Goal: Information Seeking & Learning: Learn about a topic

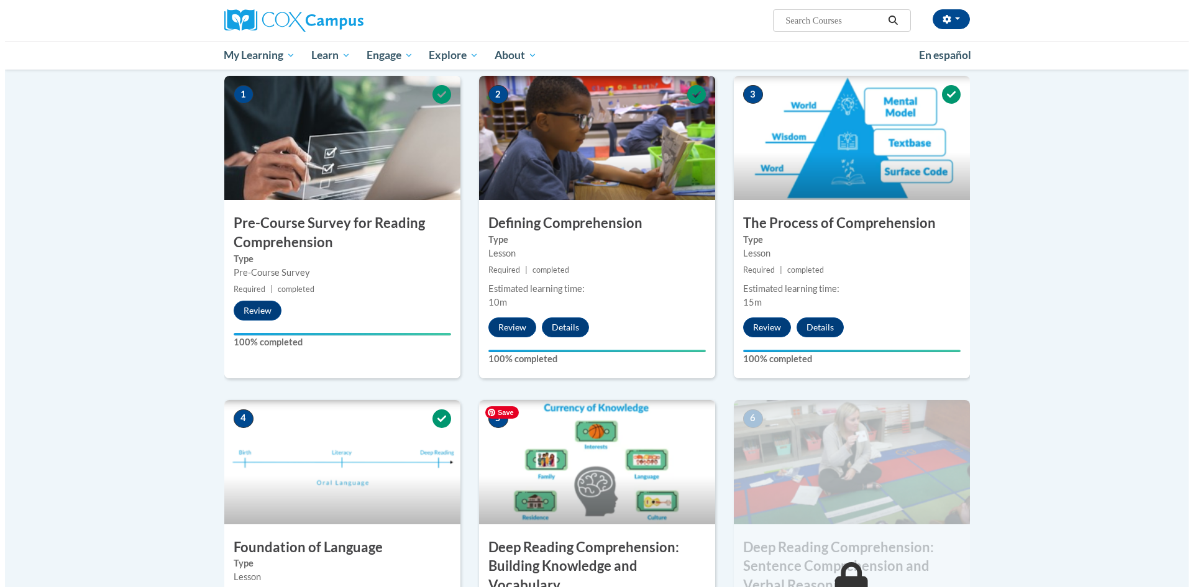
scroll to position [435, 0]
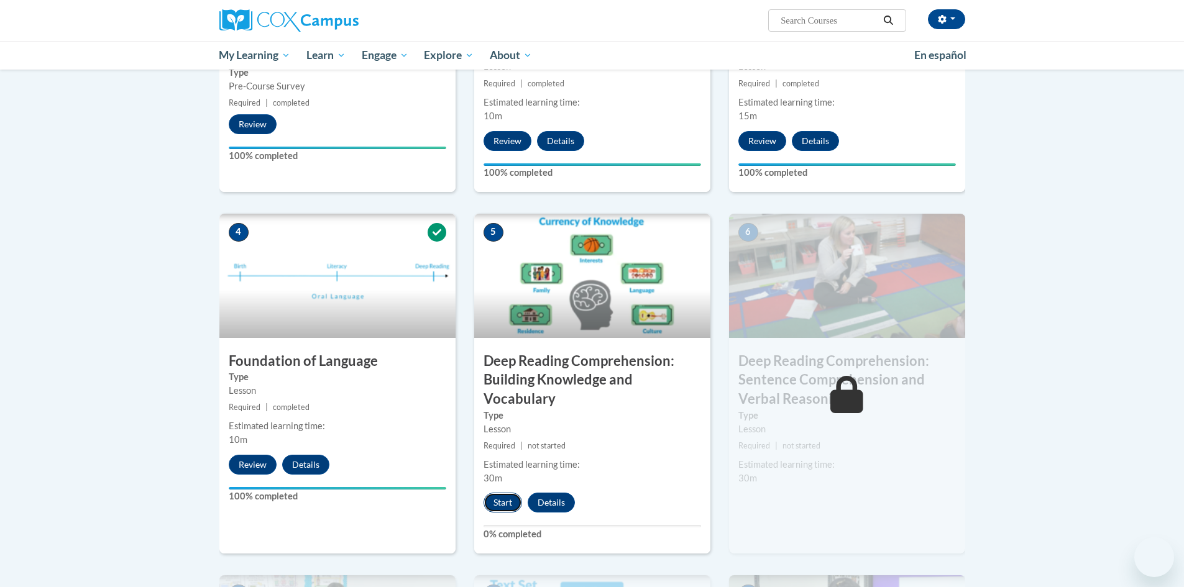
click at [498, 506] on button "Start" at bounding box center [502, 503] width 39 height 20
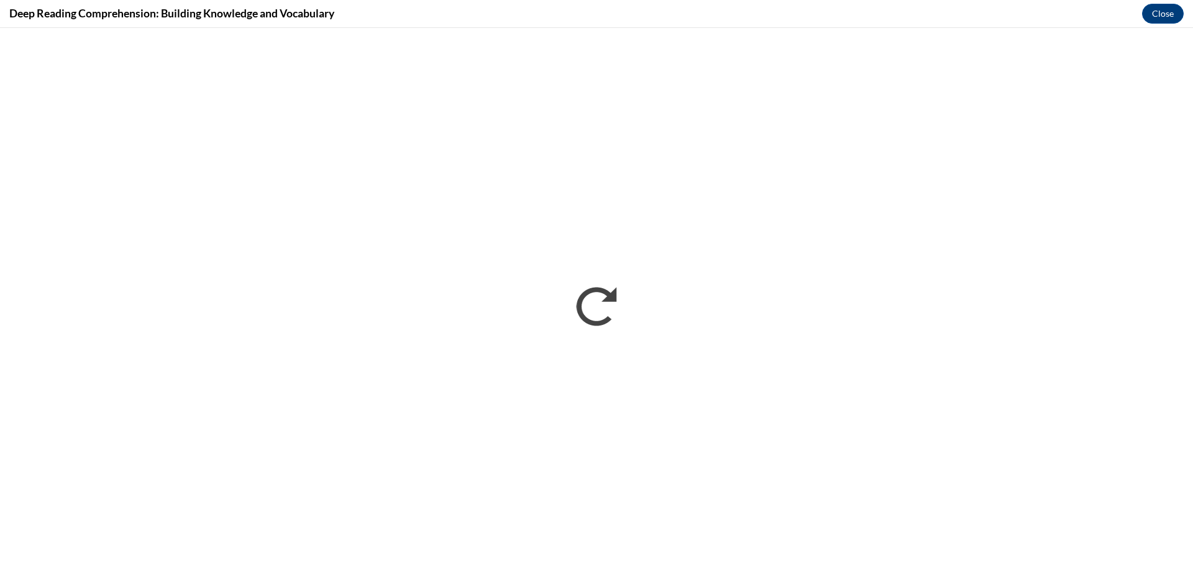
scroll to position [0, 0]
